Goal: Information Seeking & Learning: Learn about a topic

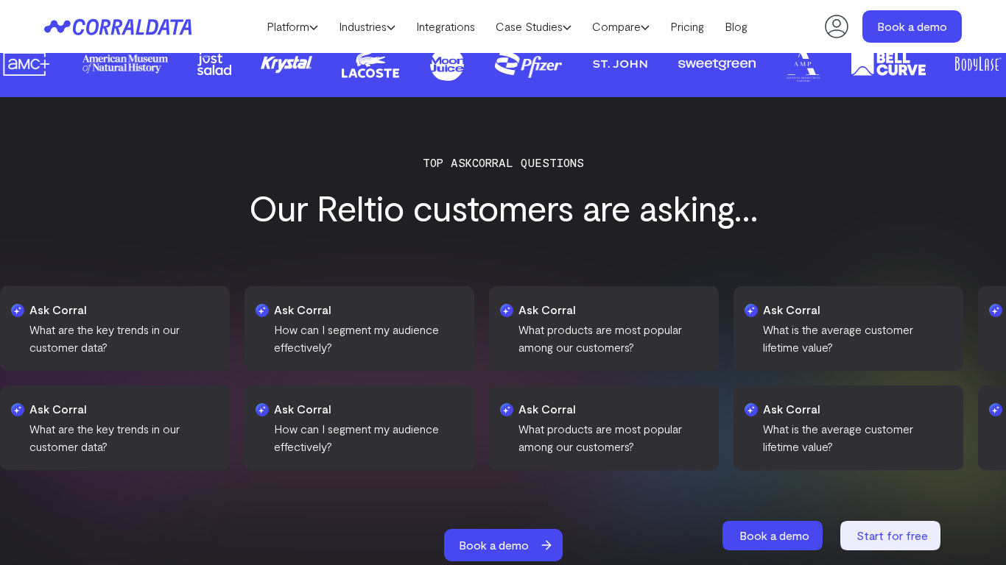
scroll to position [1948, 0]
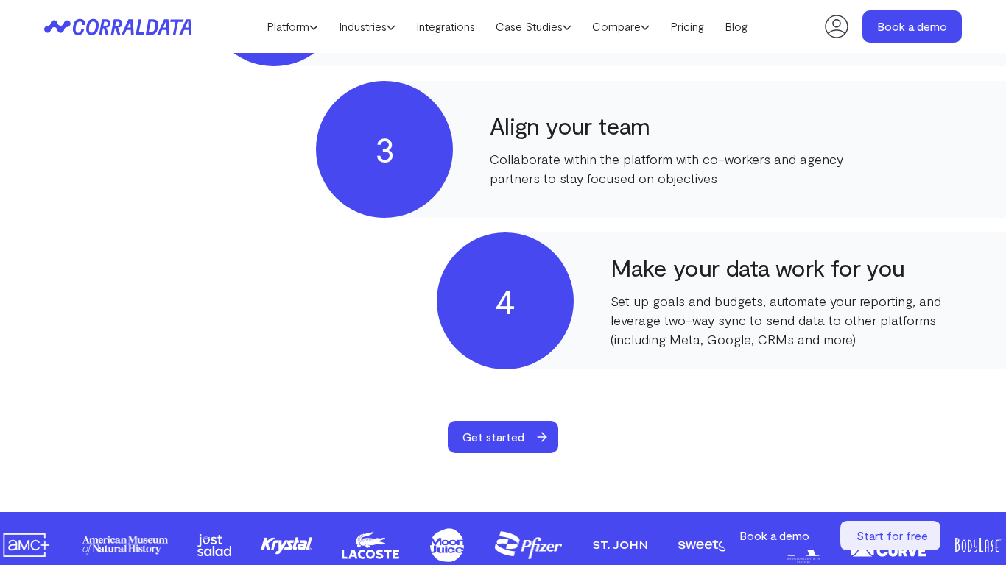
scroll to position [1948, 0]
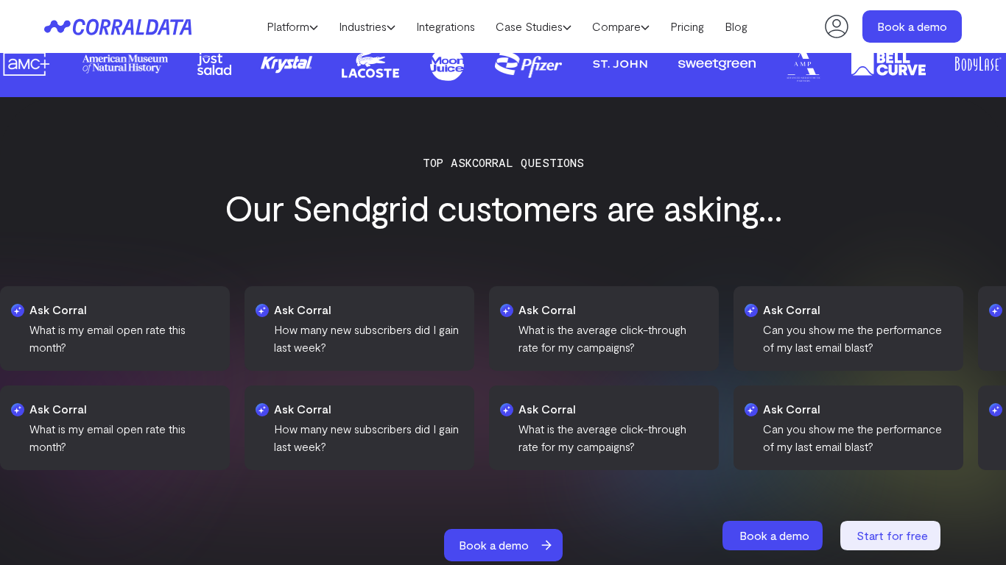
scroll to position [1948, 0]
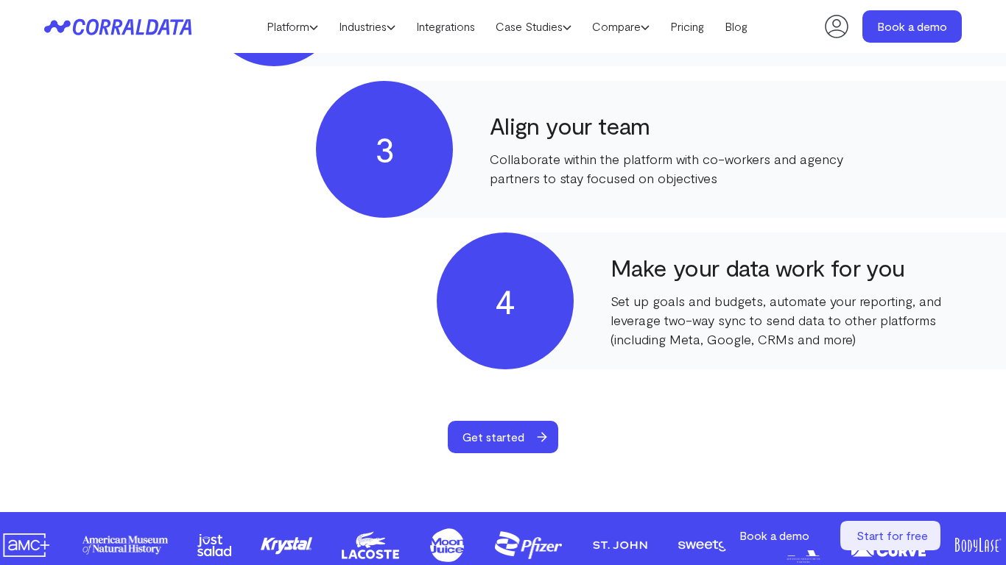
scroll to position [1466, 0]
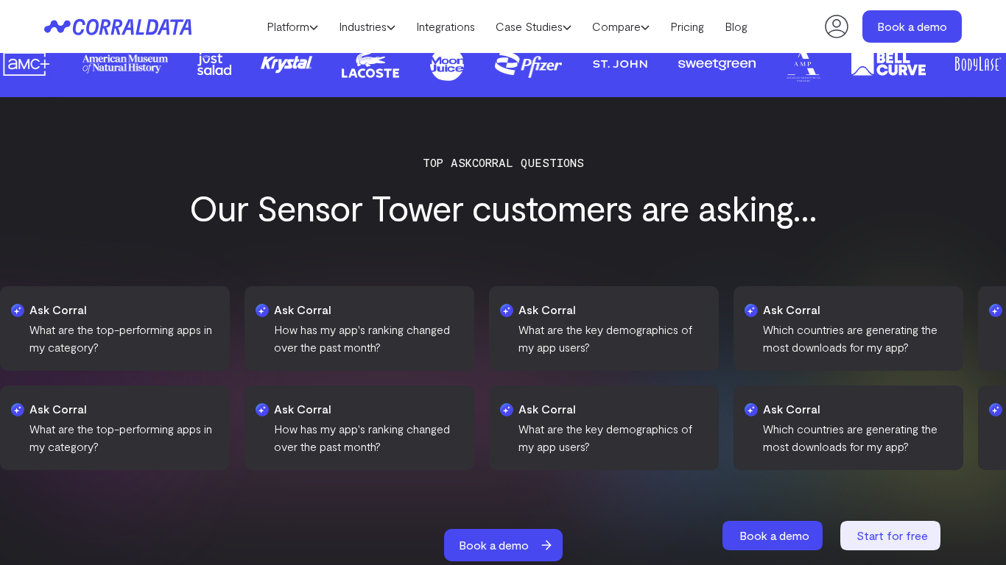
scroll to position [1948, 0]
